Goal: Task Accomplishment & Management: Complete application form

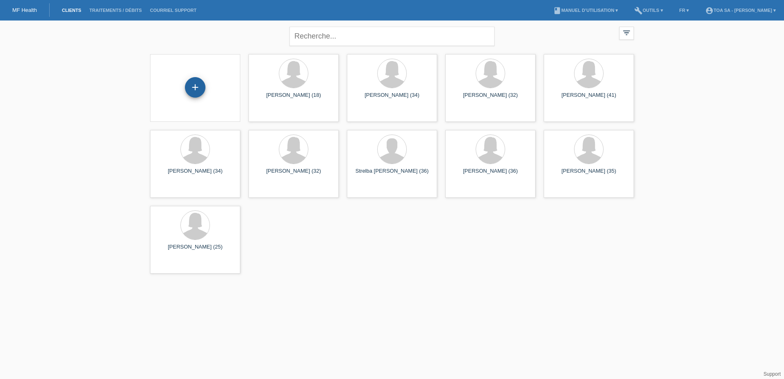
click at [194, 91] on div "+" at bounding box center [195, 87] width 20 height 20
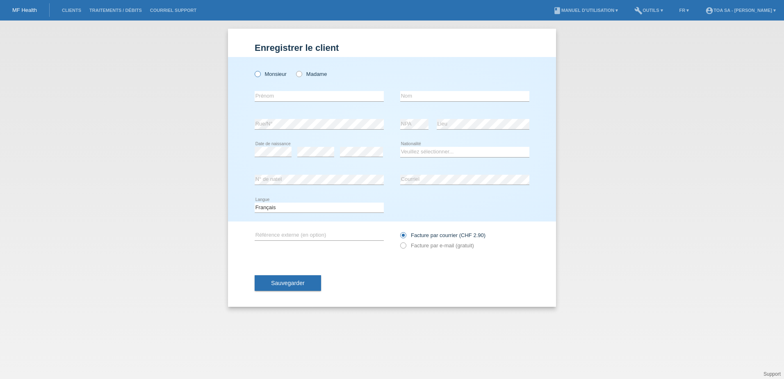
click at [273, 75] on label "Monsieur" at bounding box center [271, 74] width 32 height 6
click at [260, 75] on input "Monsieur" at bounding box center [257, 73] width 5 height 5
radio input "true"
click at [318, 74] on label "Madame" at bounding box center [311, 74] width 31 height 6
click at [301, 74] on input "Madame" at bounding box center [298, 73] width 5 height 5
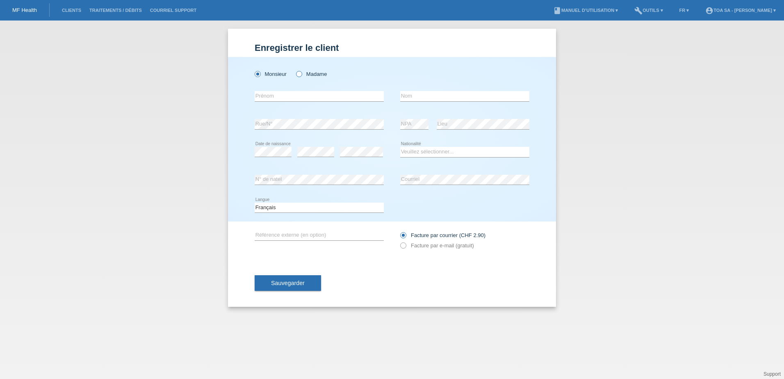
radio input "true"
click at [335, 93] on input "text" at bounding box center [319, 96] width 129 height 10
type input "Alessia"
click at [423, 97] on input "text" at bounding box center [464, 96] width 129 height 10
type input "Parachini"
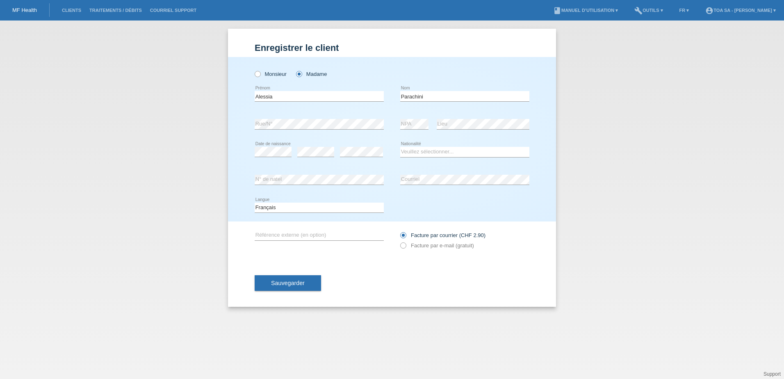
click at [361, 146] on div "error" at bounding box center [361, 152] width 43 height 28
click at [414, 157] on div "Veuillez sélectionner... Suisse Allemagne Autriche Liechtenstein ------------ A…" at bounding box center [464, 152] width 129 height 28
click at [416, 156] on select "Veuillez sélectionner... Suisse Allemagne Autriche Liechtenstein ------------ A…" at bounding box center [464, 152] width 129 height 10
select select "CH"
click at [400, 147] on select "Veuillez sélectionner... Suisse Allemagne Autriche Liechtenstein ------------ A…" at bounding box center [464, 152] width 129 height 10
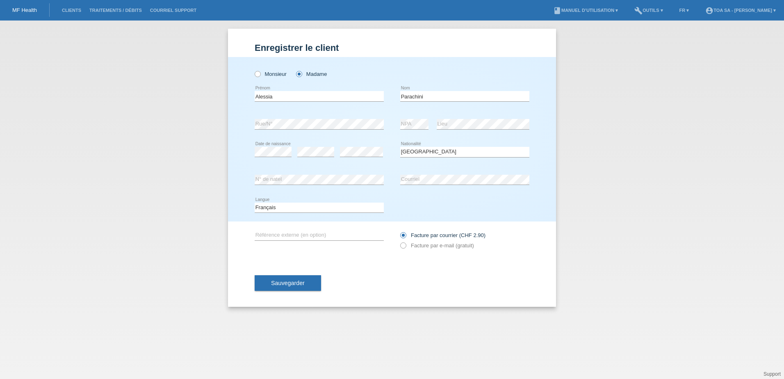
click at [323, 168] on div "error N° de natel" at bounding box center [319, 180] width 129 height 28
click at [323, 171] on div "error N° de natel" at bounding box center [319, 180] width 129 height 28
click at [323, 173] on div "error N° de natel" at bounding box center [319, 180] width 129 height 28
click at [407, 245] on label "Facture par e-mail (gratuit)" at bounding box center [437, 245] width 74 height 6
click at [405, 245] on input "Facture par e-mail (gratuit)" at bounding box center [402, 247] width 5 height 10
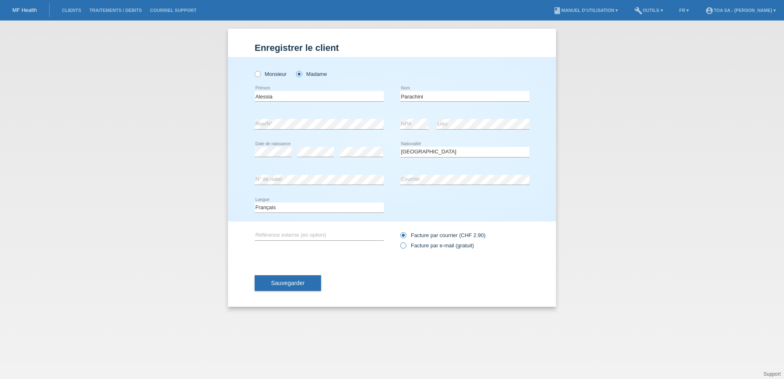
radio input "true"
click at [310, 288] on button "Sauvegarder" at bounding box center [288, 283] width 66 height 16
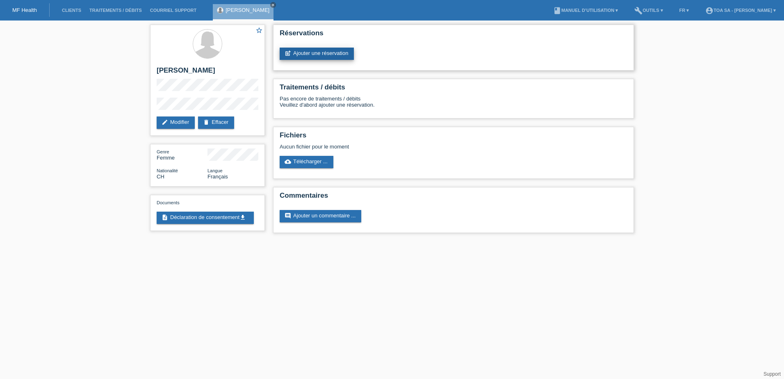
click at [333, 52] on link "post_add Ajouter une réservation" at bounding box center [317, 54] width 74 height 12
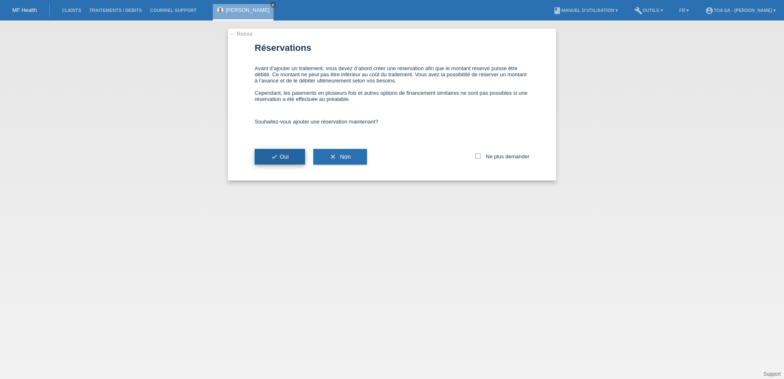
click at [296, 160] on button "check Oui" at bounding box center [280, 157] width 50 height 16
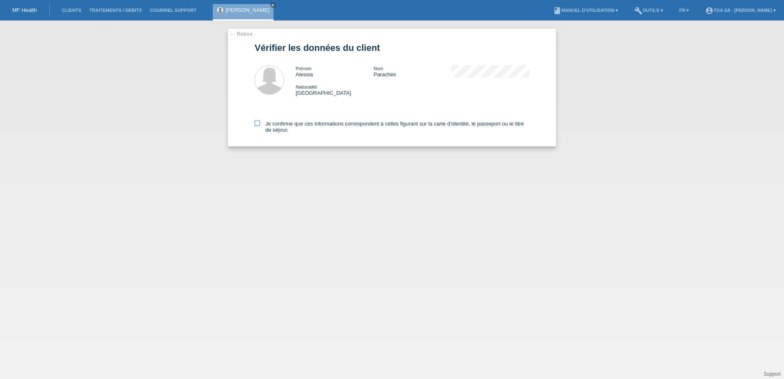
click at [258, 124] on icon at bounding box center [257, 123] width 5 height 5
click at [258, 124] on input "Je confirme que ces informations correspondent à celles figurant sur la carte d…" at bounding box center [257, 123] width 5 height 5
checkbox input "true"
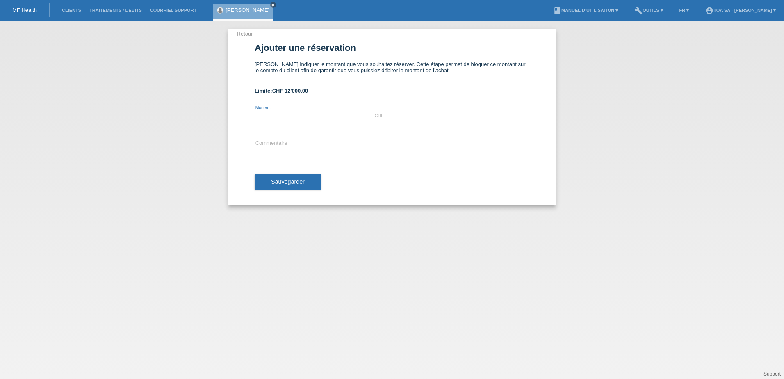
click at [350, 115] on input "text" at bounding box center [319, 116] width 129 height 10
click at [271, 4] on icon "close" at bounding box center [273, 5] width 4 height 4
click at [76, 5] on li "Clients" at bounding box center [71, 10] width 27 height 21
click at [76, 8] on link "Clients" at bounding box center [71, 10] width 27 height 5
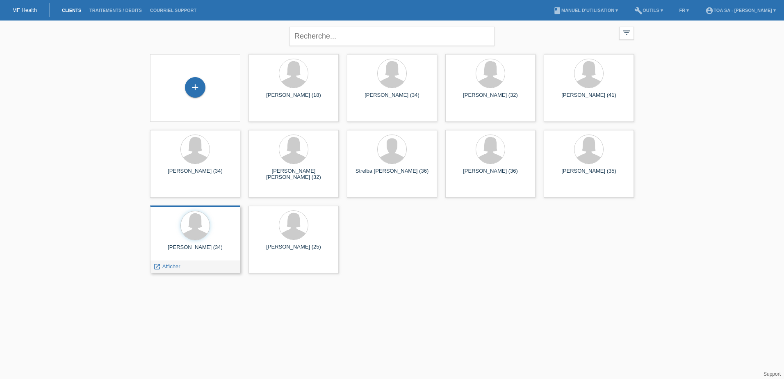
click at [219, 256] on div "[PERSON_NAME] (34)" at bounding box center [195, 250] width 77 height 13
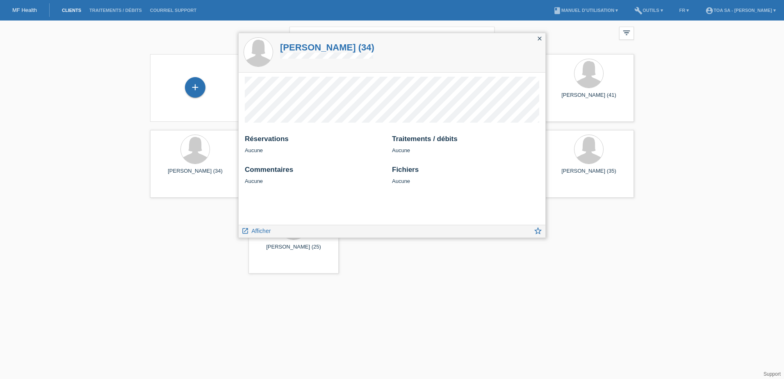
click at [540, 36] on icon "close" at bounding box center [539, 38] width 7 height 7
